Goal: Information Seeking & Learning: Learn about a topic

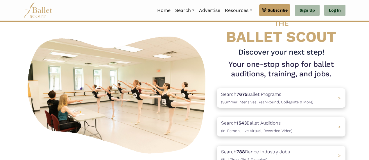
scroll to position [25, 0]
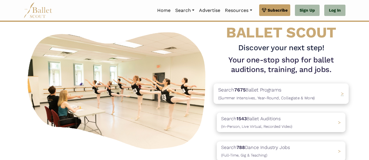
click at [248, 94] on p "Search 7675 Ballet Programs (Summer Intensives, Year-Round, Collegiate & More)" at bounding box center [266, 94] width 97 height 16
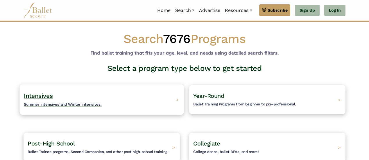
click at [116, 101] on div "Intensives Summer intensives and Winter intensives. >" at bounding box center [102, 99] width 164 height 31
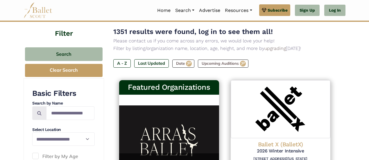
scroll to position [52, 0]
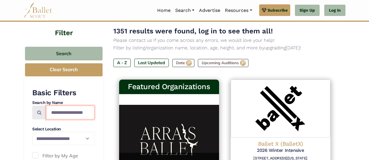
click at [66, 110] on input "Search by names..." at bounding box center [70, 113] width 48 height 14
type input "******"
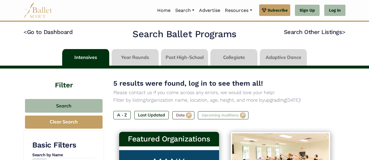
click at [225, 116] on label "Upcoming Auditions" at bounding box center [223, 115] width 51 height 8
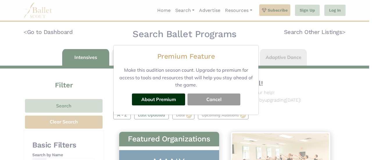
click at [216, 100] on button "Cancel" at bounding box center [213, 100] width 53 height 12
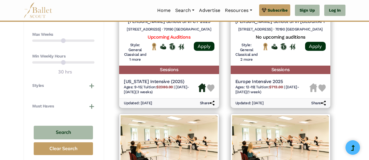
scroll to position [353, 0]
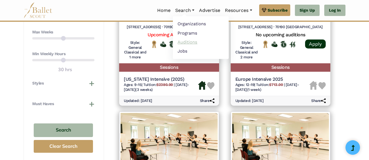
click at [185, 41] on link "Auditions" at bounding box center [201, 41] width 56 height 9
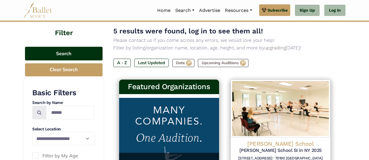
scroll to position [53, 0]
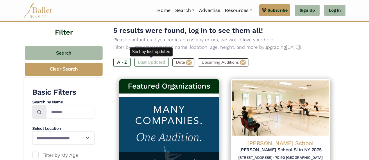
click at [153, 62] on label "Last Updated" at bounding box center [151, 62] width 35 height 8
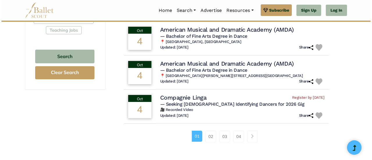
scroll to position [391, 0]
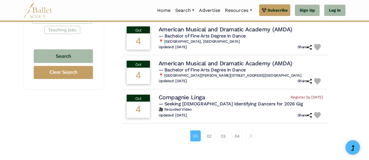
click at [213, 123] on td "Compagnie Linga Register by Sept. 7, 2026 — Seeking Female Identifying Dancers …" at bounding box center [240, 106] width 173 height 34
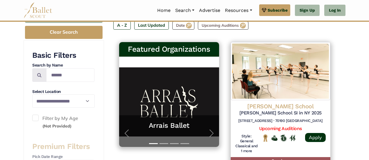
scroll to position [90, 0]
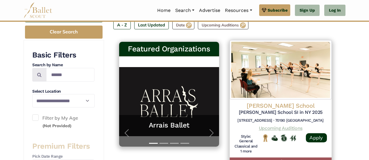
click at [281, 126] on link "Upcoming Auditions" at bounding box center [281, 129] width 44 height 6
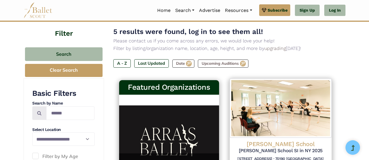
scroll to position [0, 0]
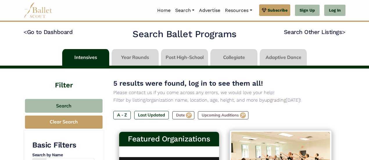
click at [275, 93] on p "Please contact us if you come across any errors, we would love your help!" at bounding box center [224, 93] width 223 height 8
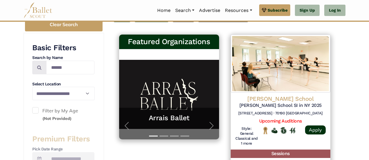
scroll to position [103, 0]
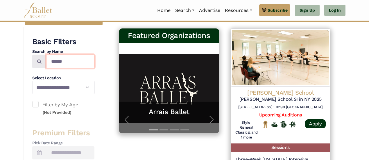
click at [67, 63] on input "******" at bounding box center [70, 62] width 48 height 14
type input "**********"
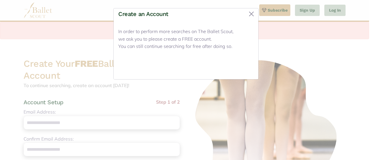
click at [243, 65] on button "Close" at bounding box center [243, 68] width 22 height 14
